Goal: Find specific page/section: Find specific page/section

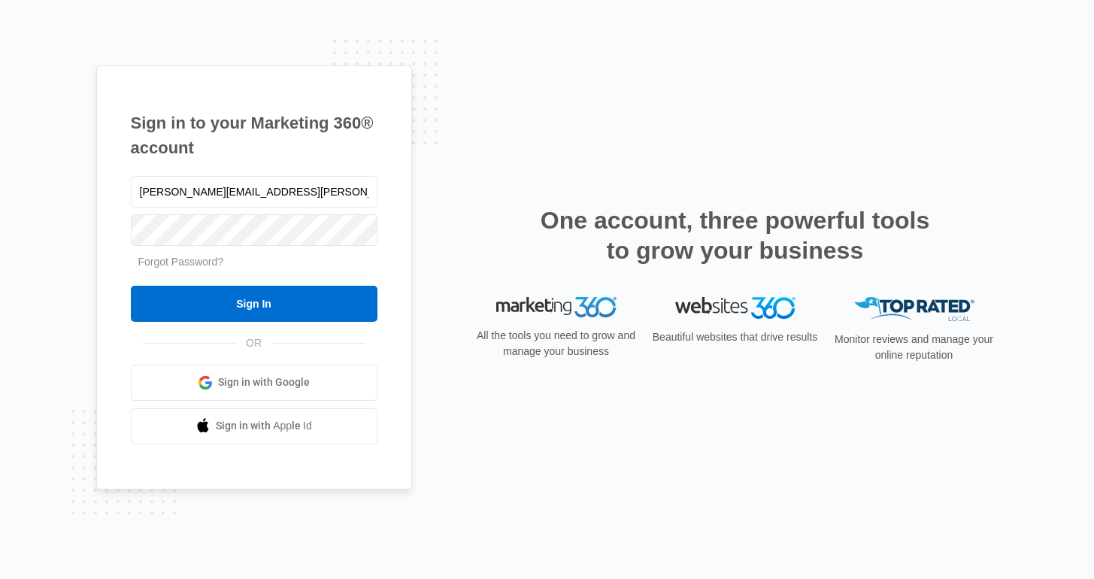
type input "[PERSON_NAME][EMAIL_ADDRESS][PERSON_NAME][DOMAIN_NAME]"
click at [131, 286] on input "Sign In" at bounding box center [254, 304] width 247 height 36
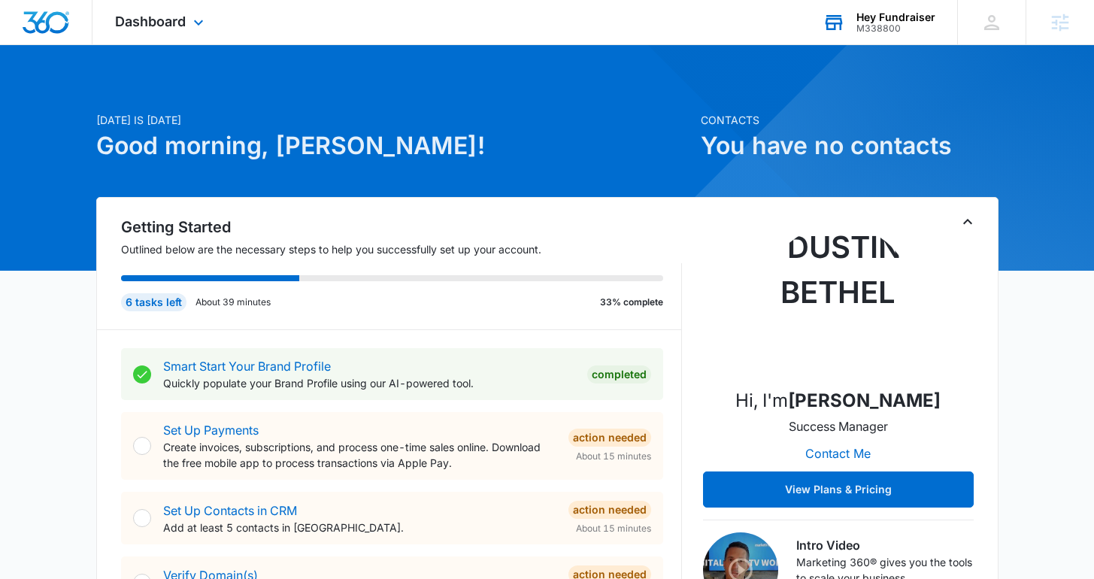
click at [842, 31] on icon at bounding box center [833, 22] width 23 height 23
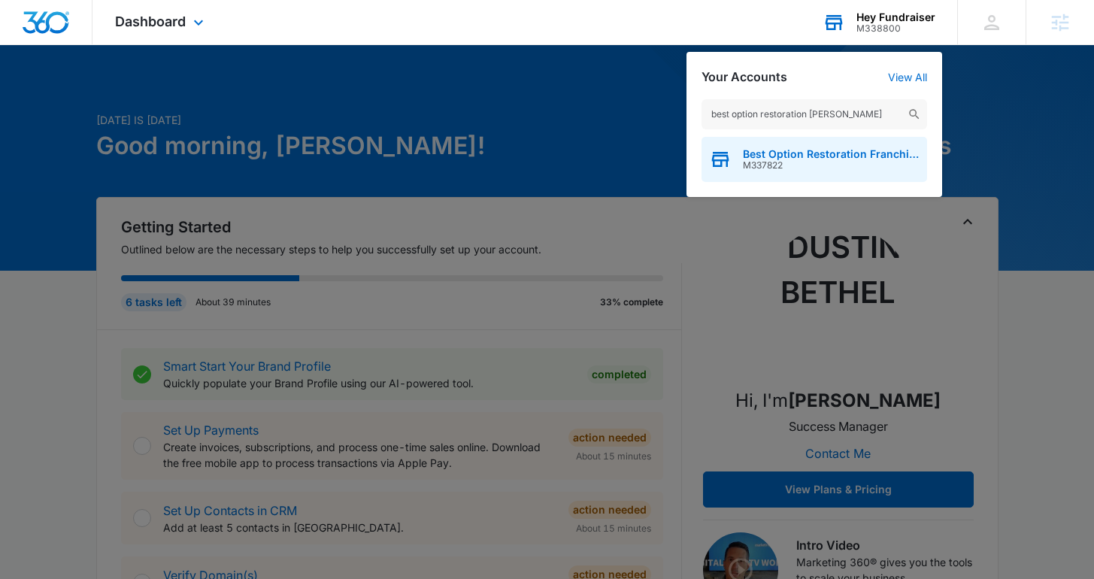
type input "best option restoration [PERSON_NAME]"
click at [743, 162] on span "M337822" at bounding box center [831, 165] width 177 height 11
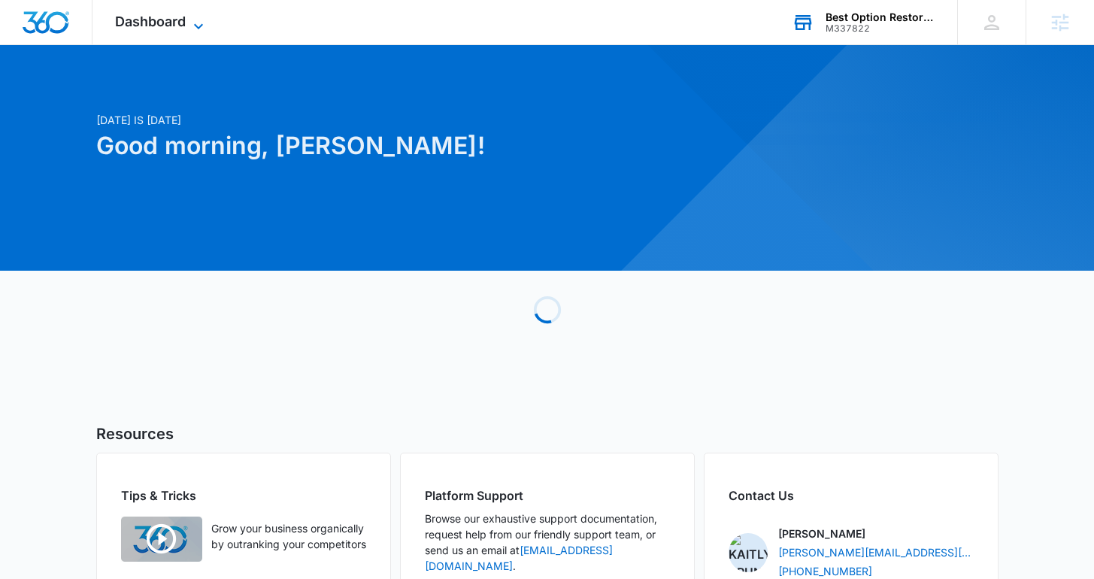
click at [168, 17] on span "Dashboard" at bounding box center [150, 22] width 71 height 16
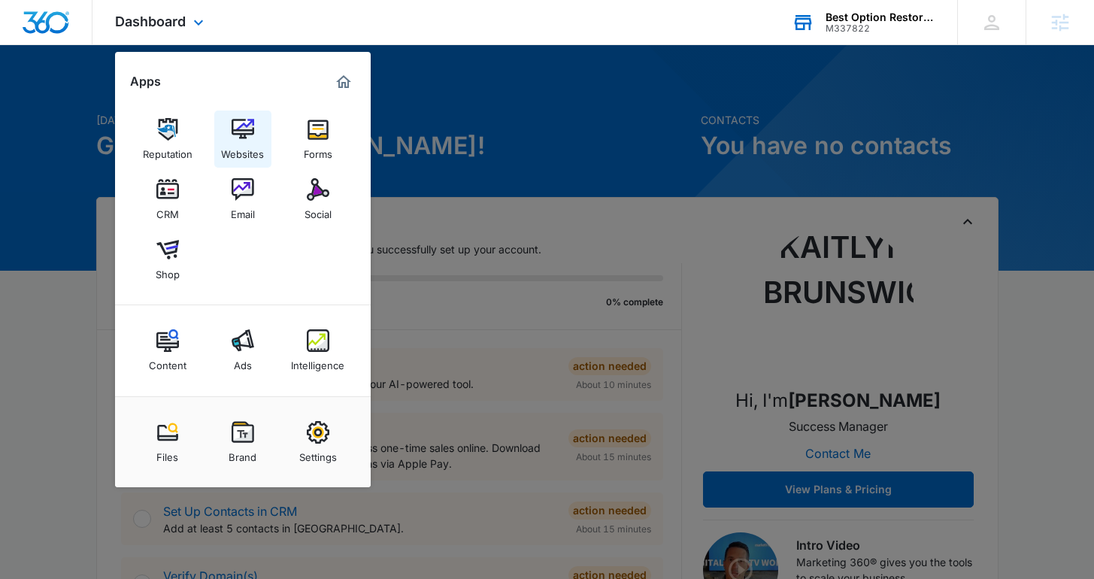
click at [247, 130] on img at bounding box center [242, 129] width 23 height 23
